Goal: Book appointment/travel/reservation

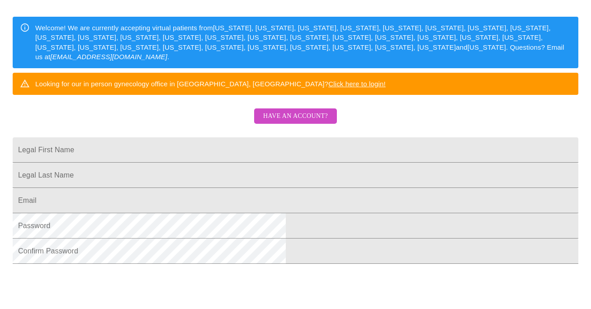
scroll to position [138, 0]
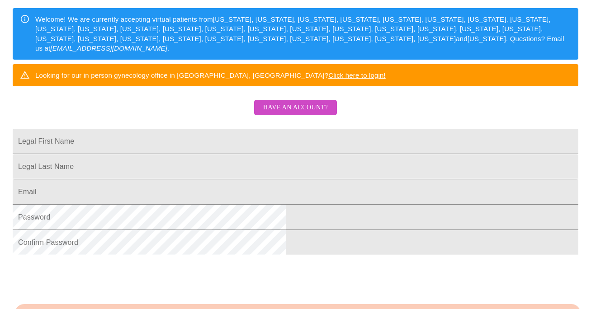
click at [276, 114] on span "Have an account?" at bounding box center [295, 107] width 65 height 11
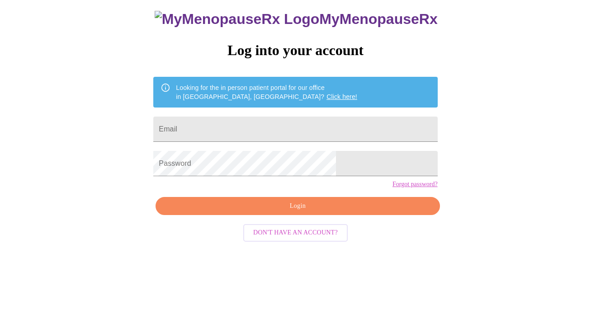
scroll to position [22, 0]
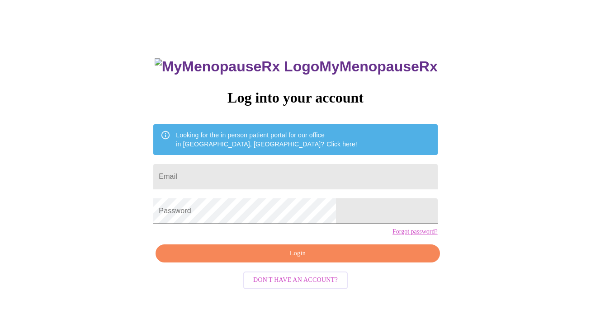
click at [247, 175] on input "Email" at bounding box center [295, 176] width 284 height 25
type input "[PERSON_NAME][EMAIL_ADDRESS][PERSON_NAME][DOMAIN_NAME]"
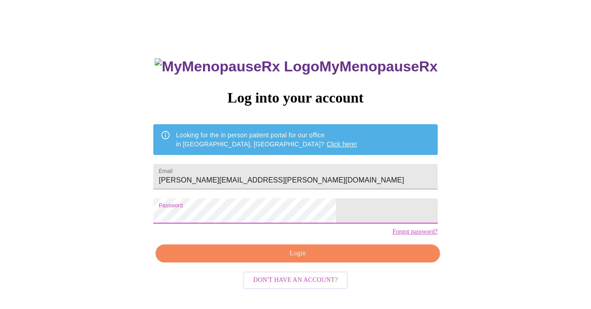
click at [294, 260] on span "Login" at bounding box center [297, 253] width 263 height 11
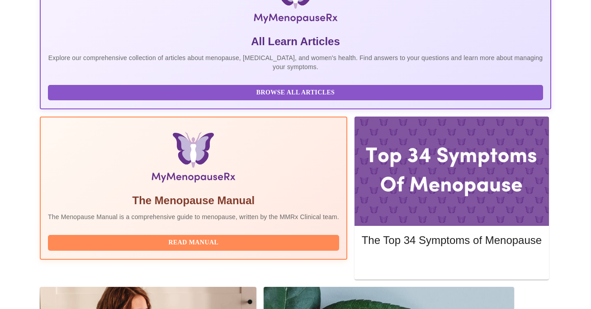
scroll to position [185, 0]
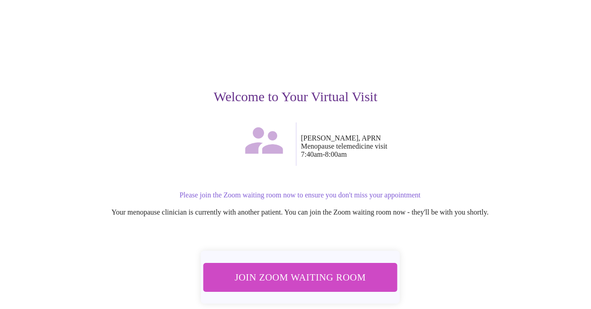
scroll to position [46, 0]
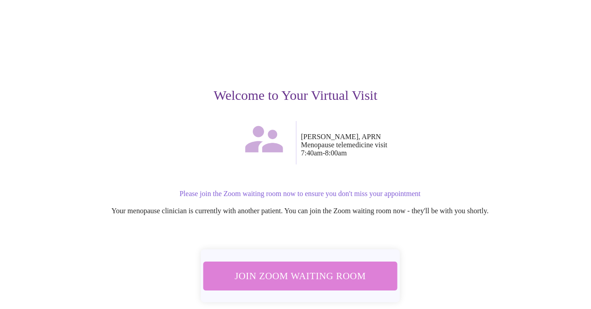
click at [328, 268] on span "Join Zoom Waiting Room" at bounding box center [300, 276] width 170 height 17
